Goal: Task Accomplishment & Management: Use online tool/utility

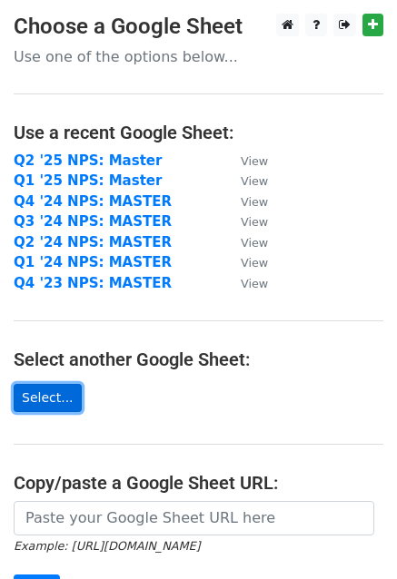
click at [35, 392] on link "Select..." at bounding box center [48, 398] width 68 height 28
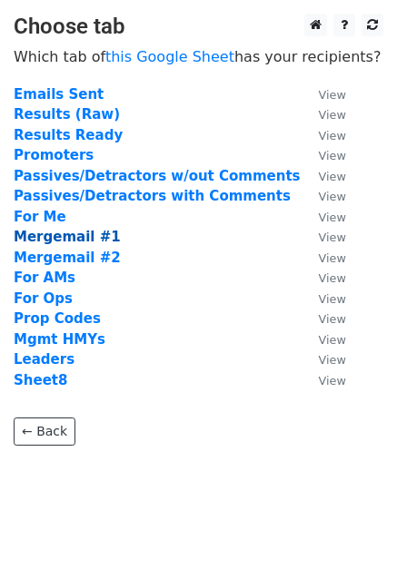
click at [87, 238] on strong "Mergemail #1" at bounding box center [67, 237] width 107 height 16
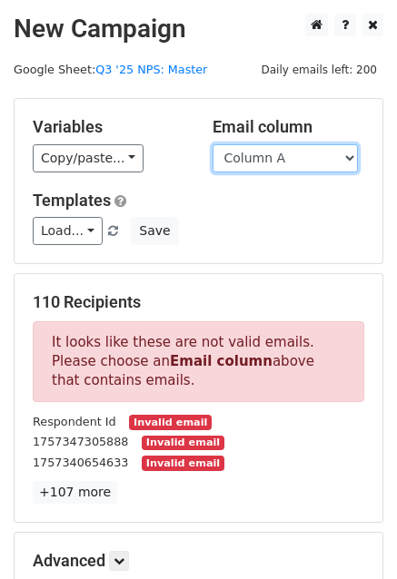
click at [318, 152] on select "Column A Column B Column C Column D Column E Column F Column G Column H Column …" at bounding box center [284, 158] width 145 height 28
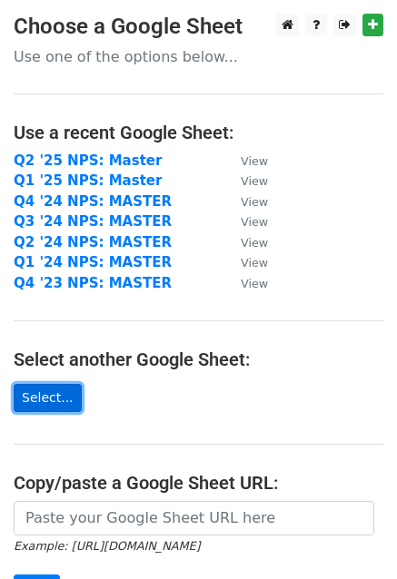
click at [44, 403] on link "Select..." at bounding box center [48, 398] width 68 height 28
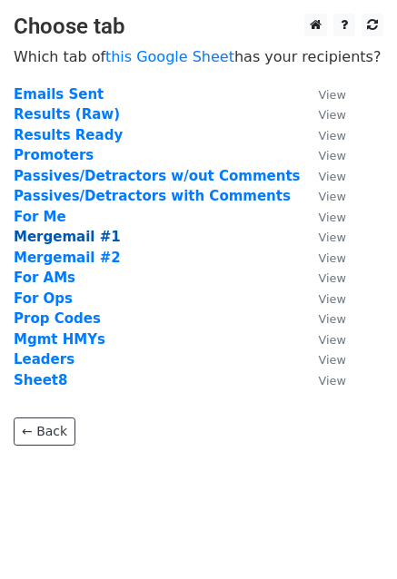
click at [62, 235] on strong "Mergemail #1" at bounding box center [67, 237] width 107 height 16
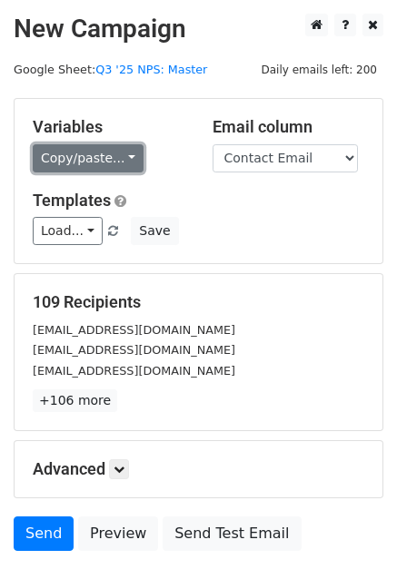
click at [98, 165] on link "Copy/paste..." at bounding box center [88, 158] width 111 height 28
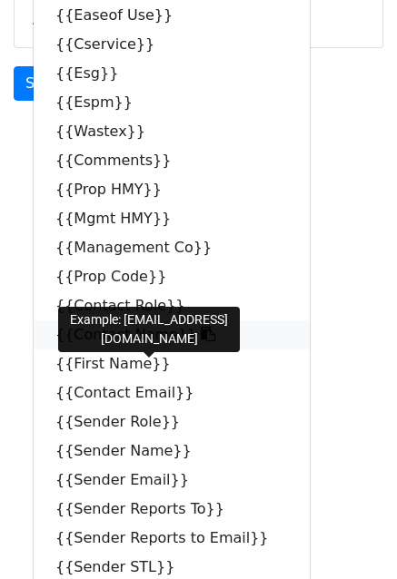
scroll to position [454, 0]
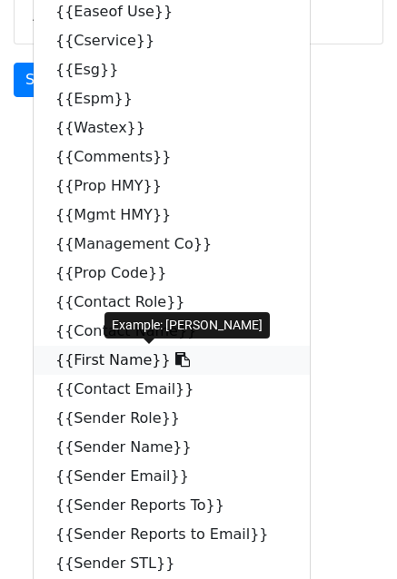
click at [102, 363] on link "{{First Name}}" at bounding box center [172, 360] width 276 height 29
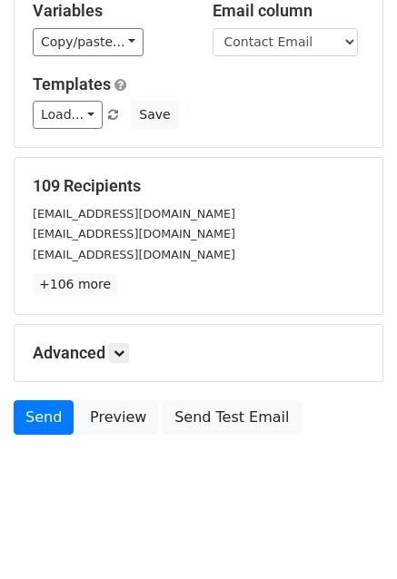
scroll to position [123, 0]
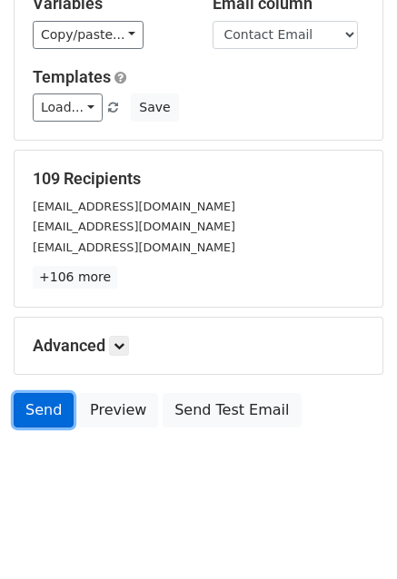
click at [44, 399] on link "Send" at bounding box center [44, 410] width 60 height 34
